Goal: Navigation & Orientation: Find specific page/section

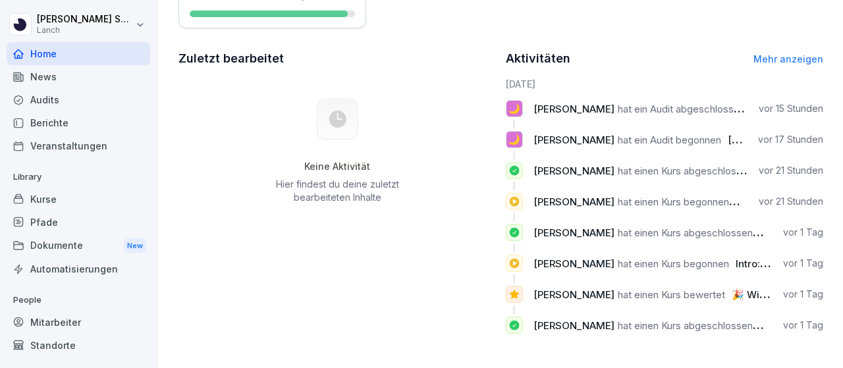
click at [53, 97] on div "Audits" at bounding box center [79, 99] width 144 height 23
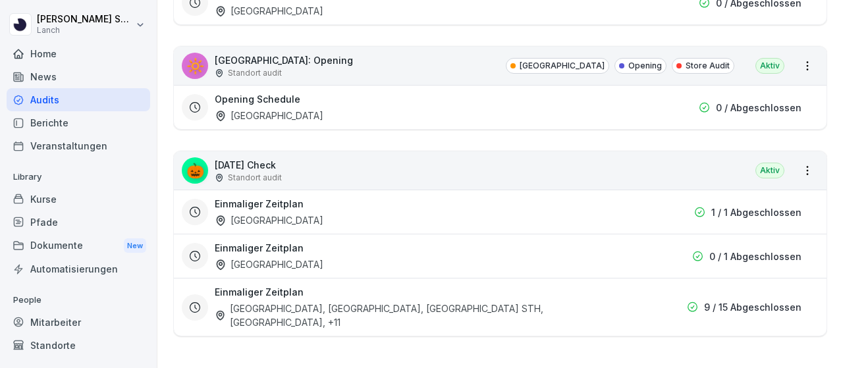
scroll to position [13, 0]
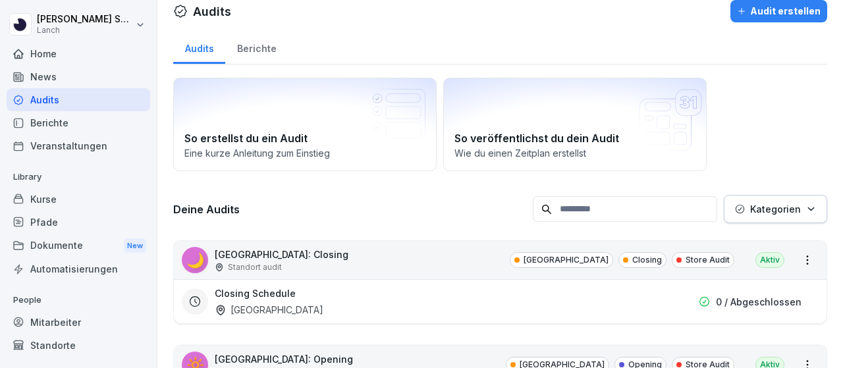
click at [51, 121] on div "Berichte" at bounding box center [79, 122] width 144 height 23
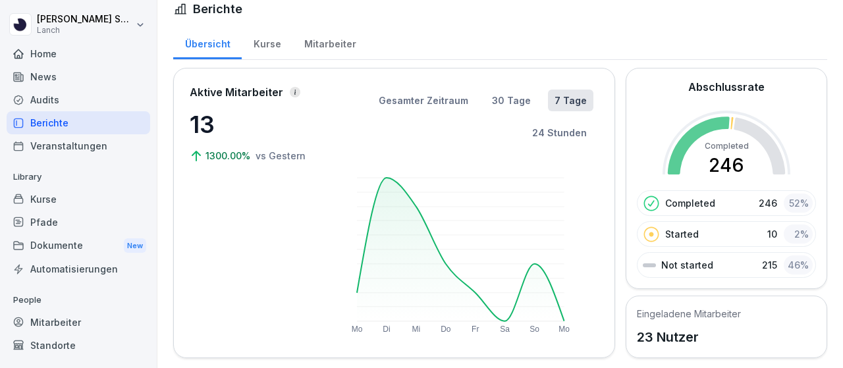
click at [61, 211] on div "Pfade" at bounding box center [79, 222] width 144 height 23
